Goal: Task Accomplishment & Management: Complete application form

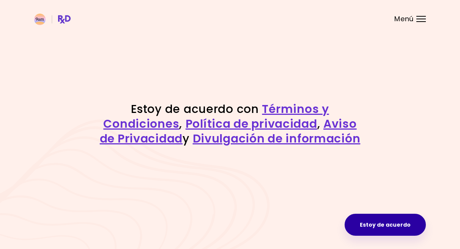
click at [391, 225] on button "Estoy de acuerdo" at bounding box center [385, 225] width 81 height 22
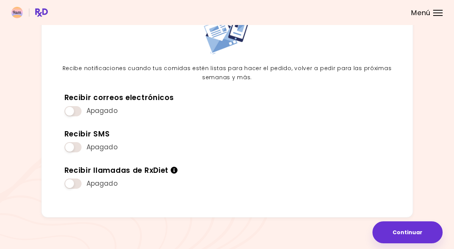
scroll to position [74, 0]
